Goal: Information Seeking & Learning: Find specific fact

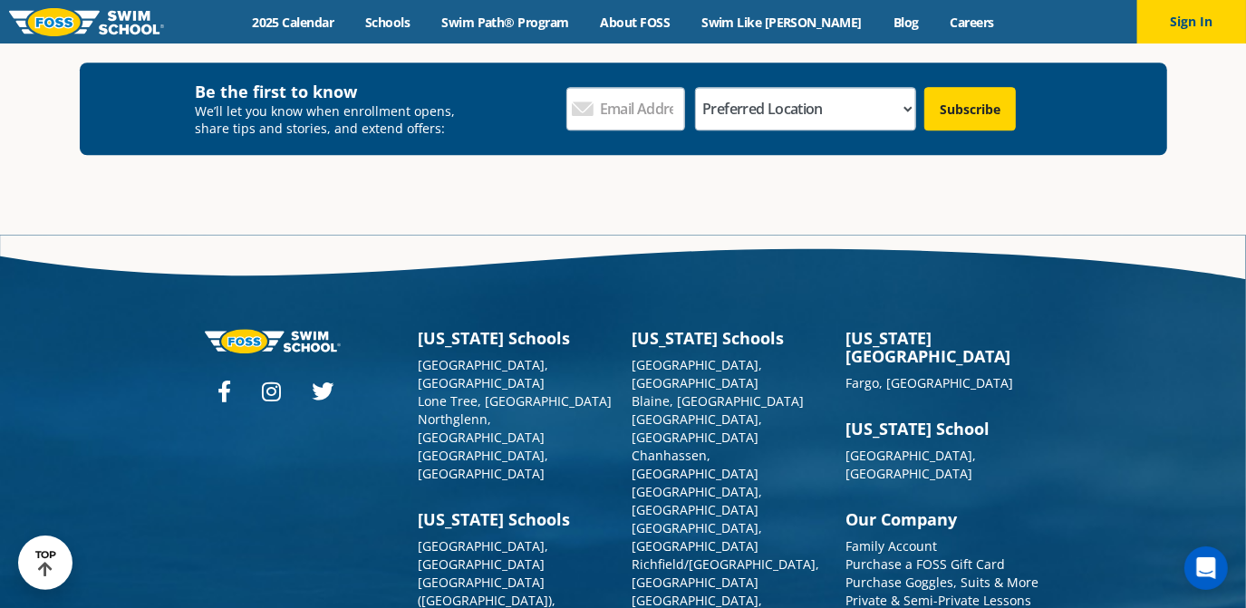
scroll to position [3516, 0]
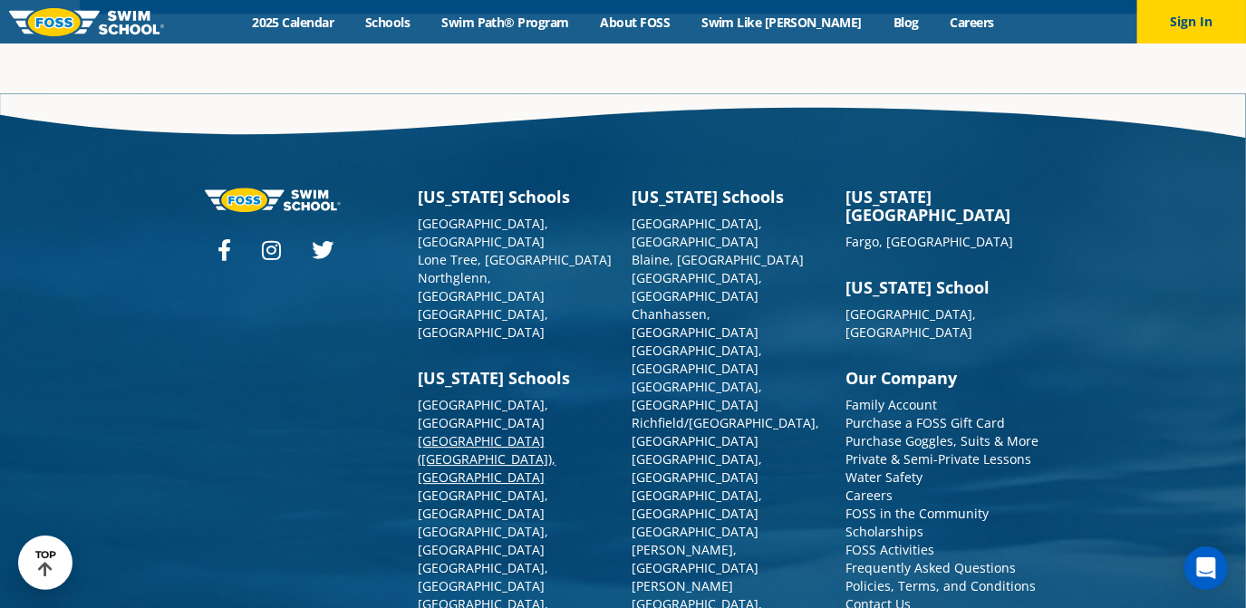
click at [438, 432] on link "[GEOGRAPHIC_DATA] ([GEOGRAPHIC_DATA]), [GEOGRAPHIC_DATA]" at bounding box center [488, 458] width 138 height 53
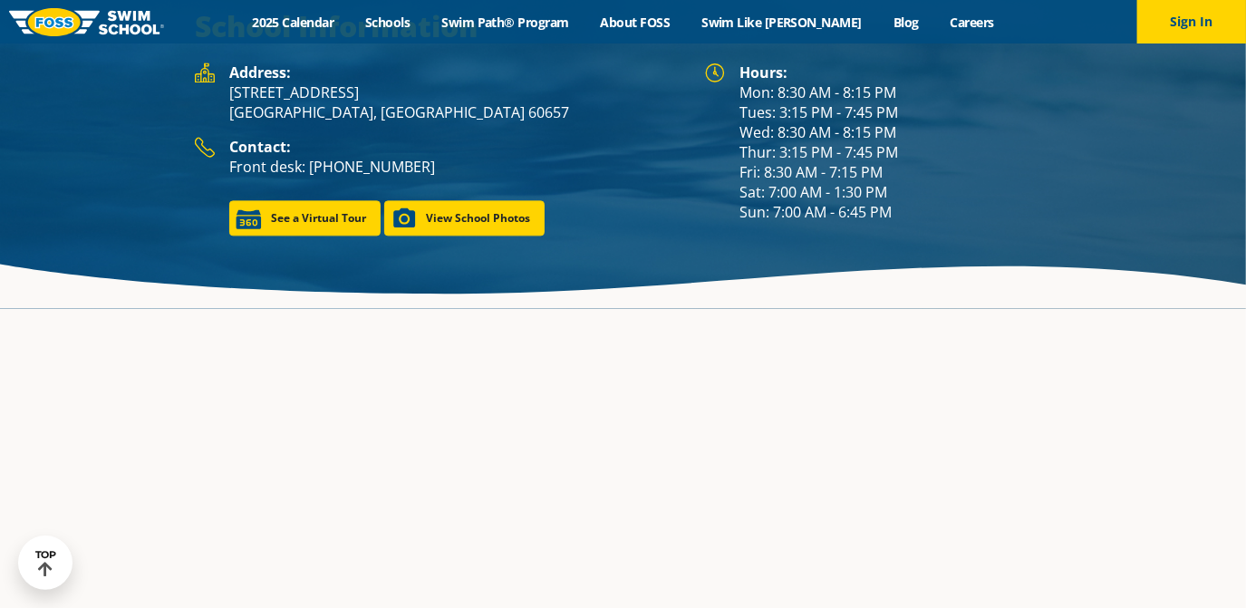
scroll to position [2416, 0]
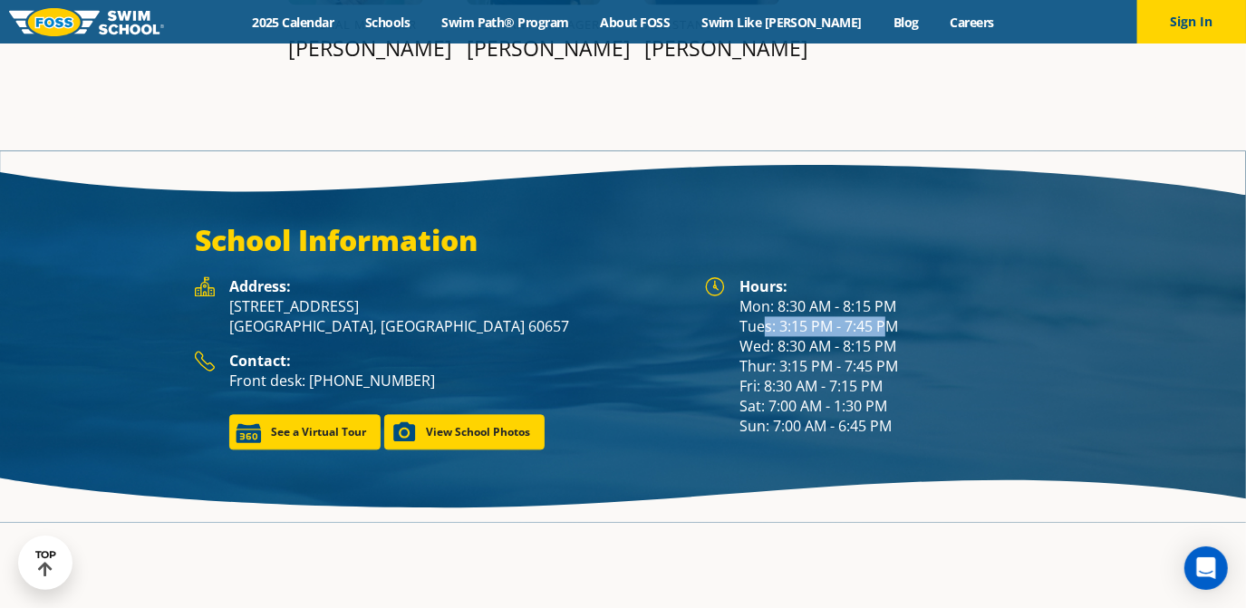
drag, startPoint x: 762, startPoint y: 305, endPoint x: 889, endPoint y: 302, distance: 126.9
click at [889, 302] on div "Hours: Mon: 8:30 AM - 8:15 PM Tues: 3:15 PM - 7:45 PM Wed: 8:30 AM - 8:15 PM Th…" at bounding box center [895, 355] width 312 height 159
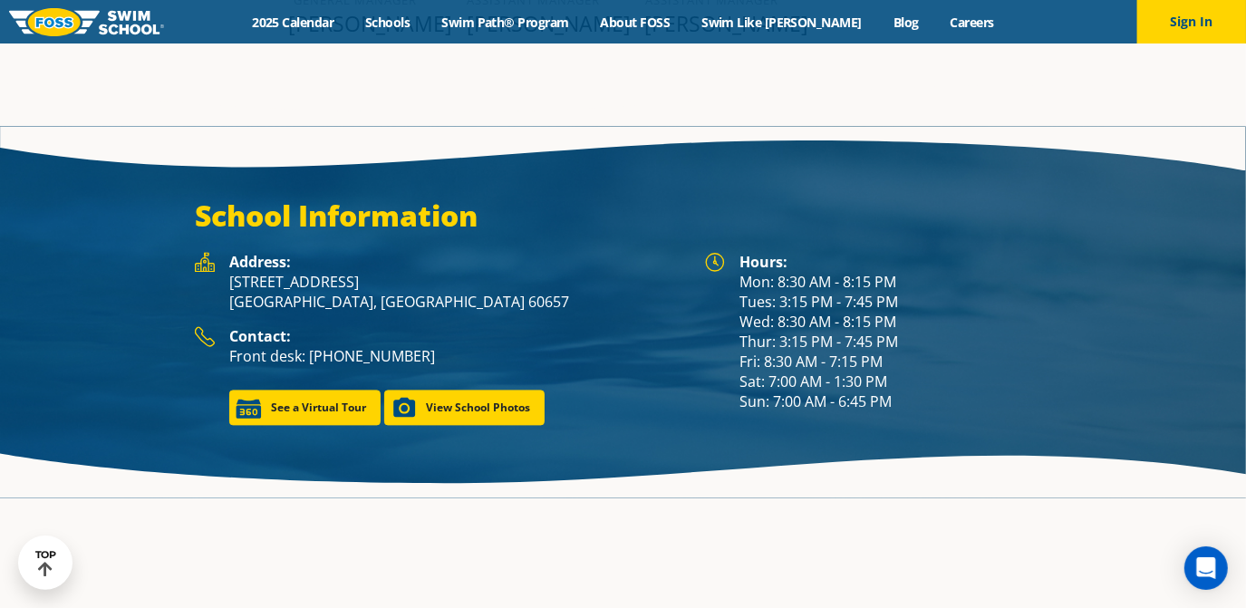
click at [847, 352] on div "Hours: Mon: 8:30 AM - 8:15 PM Tues: 3:15 PM - 7:45 PM Wed: 8:30 AM - 8:15 PM Th…" at bounding box center [895, 331] width 312 height 159
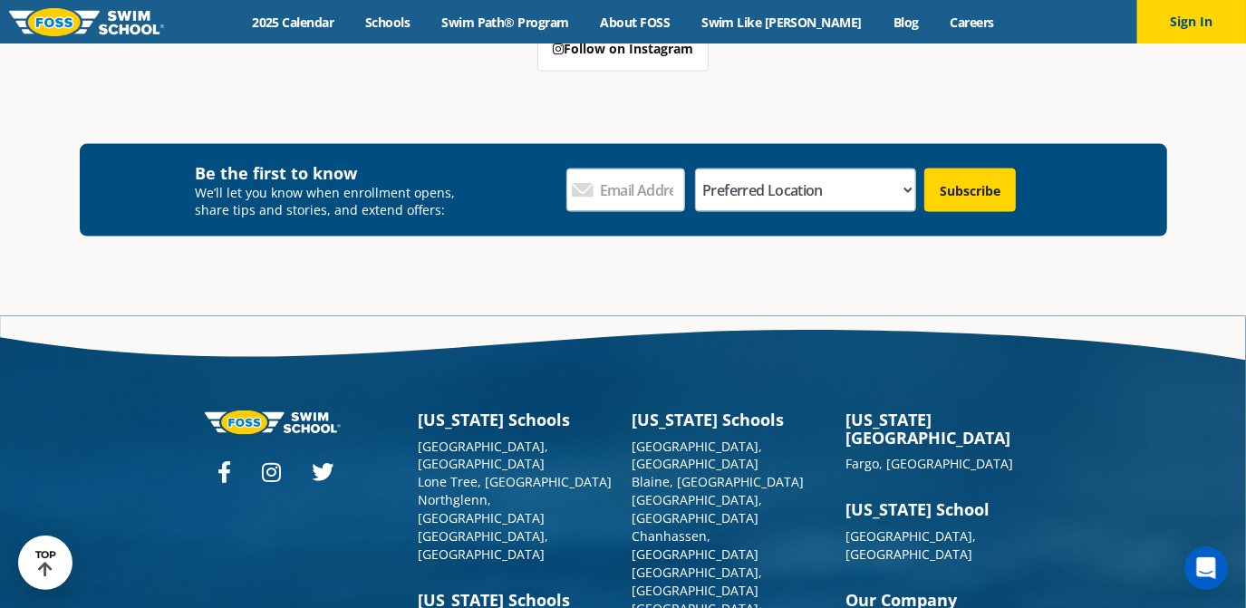
scroll to position [6496, 0]
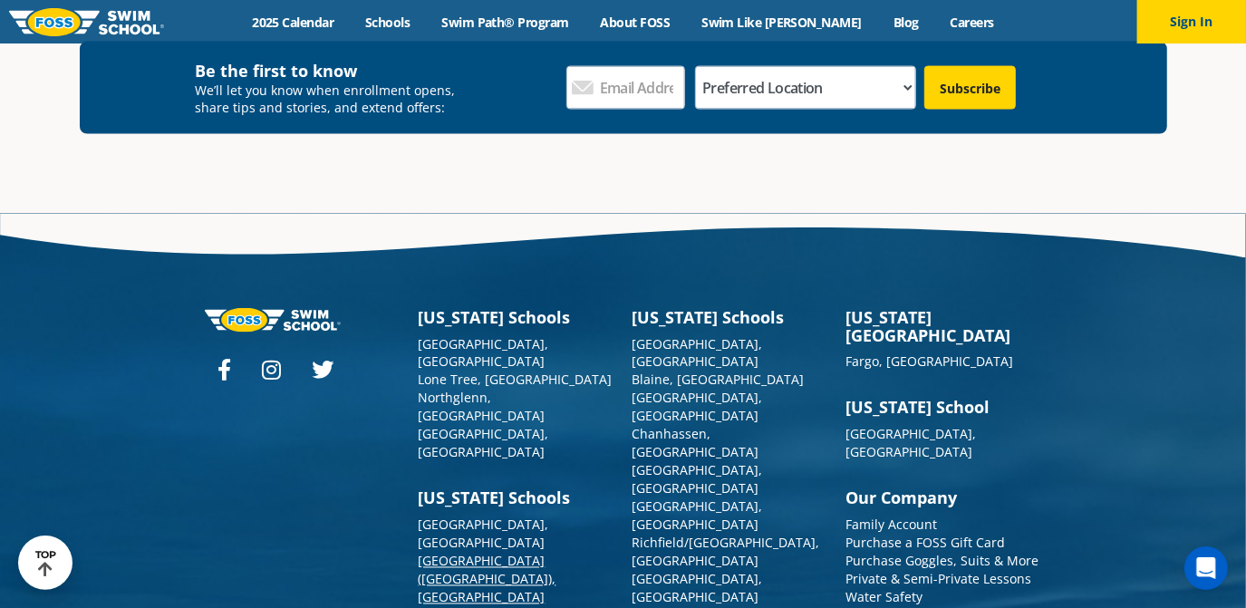
click at [456, 553] on link "[GEOGRAPHIC_DATA] ([GEOGRAPHIC_DATA]), [GEOGRAPHIC_DATA]" at bounding box center [488, 579] width 138 height 53
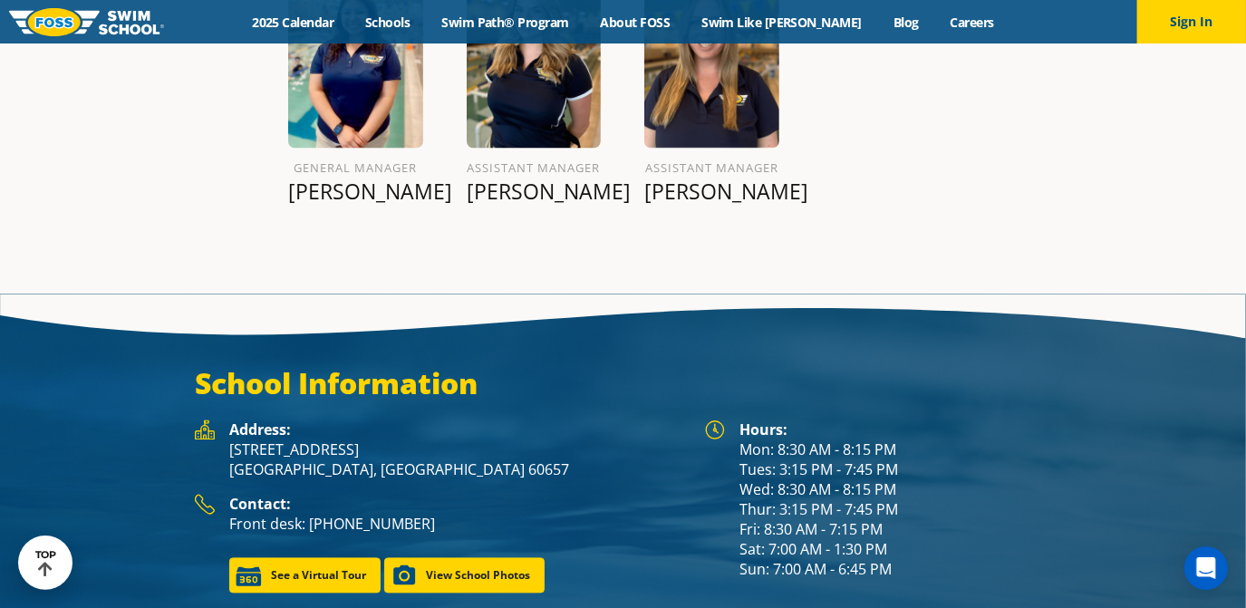
scroll to position [2195, 0]
